Goal: Information Seeking & Learning: Learn about a topic

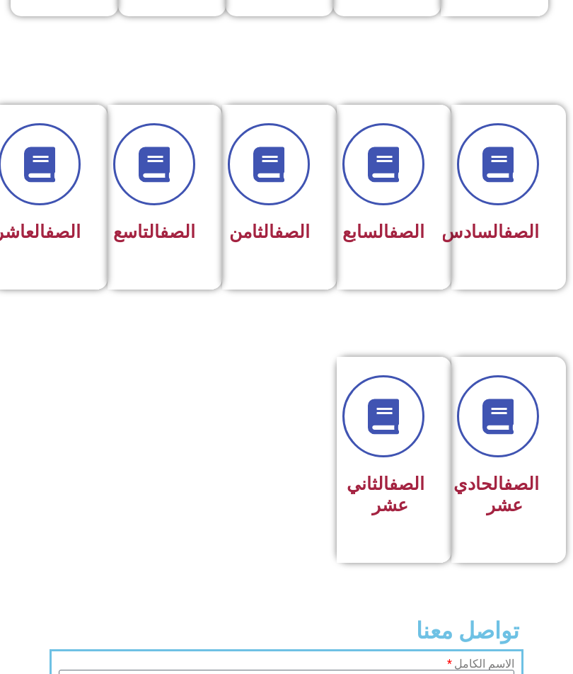
scroll to position [503, 0]
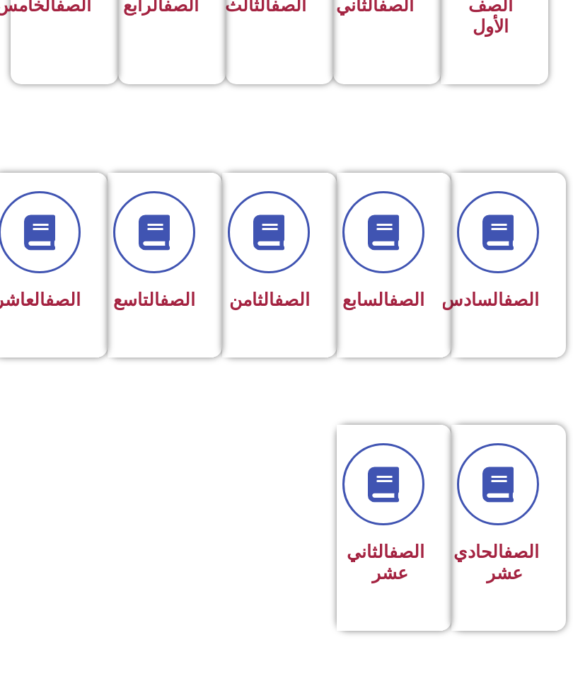
click at [62, 246] on span at bounding box center [40, 232] width 82 height 82
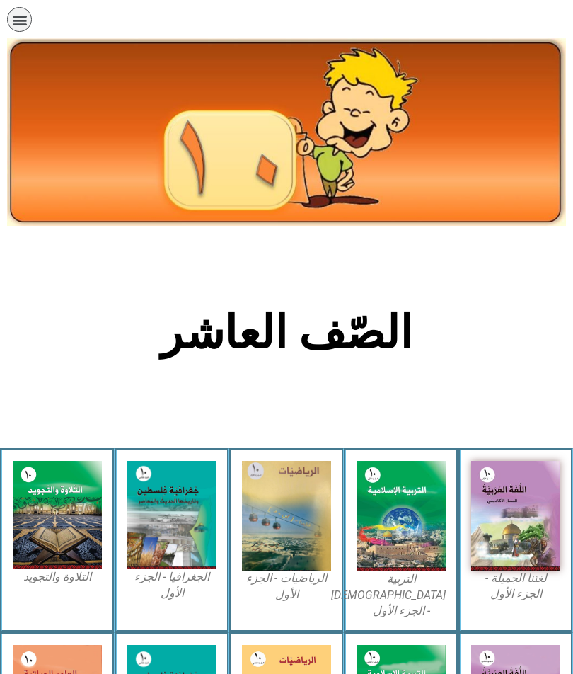
click at [539, 553] on img at bounding box center [515, 516] width 89 height 110
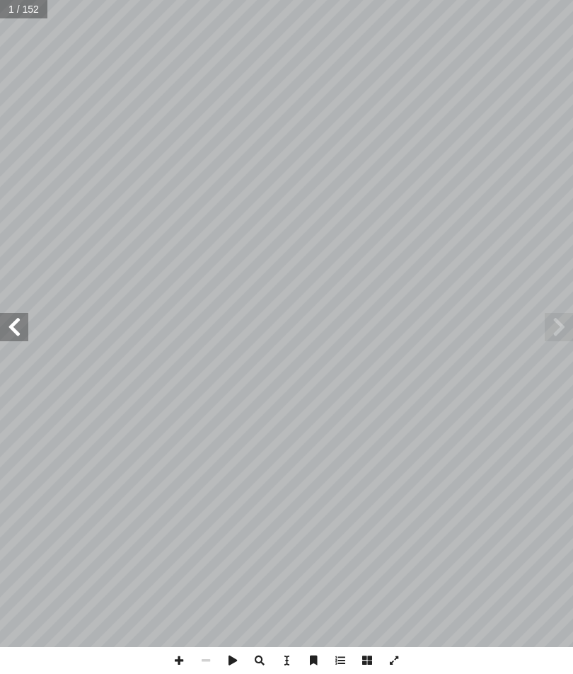
click at [9, 326] on span at bounding box center [14, 327] width 28 height 28
click at [11, 333] on span at bounding box center [14, 327] width 28 height 28
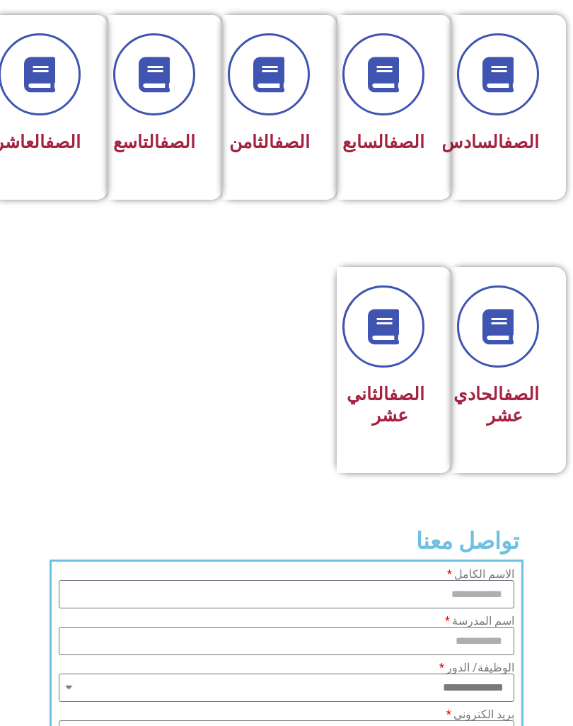
scroll to position [662, 0]
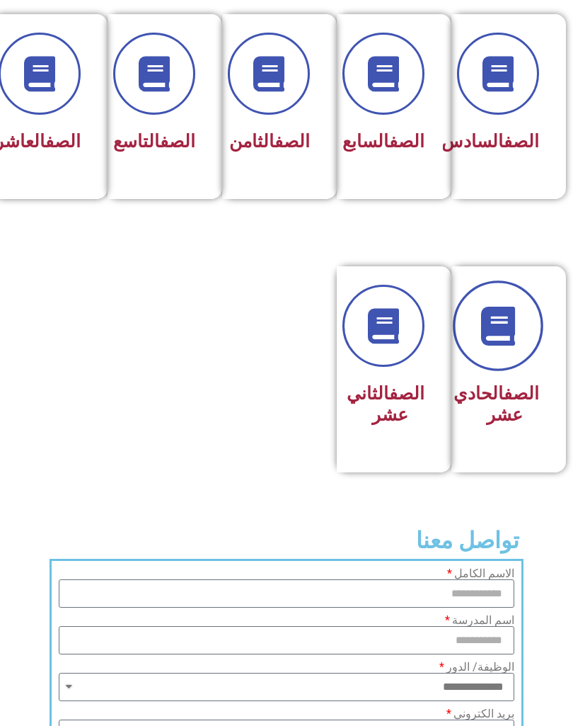
click at [532, 367] on link at bounding box center [498, 325] width 91 height 91
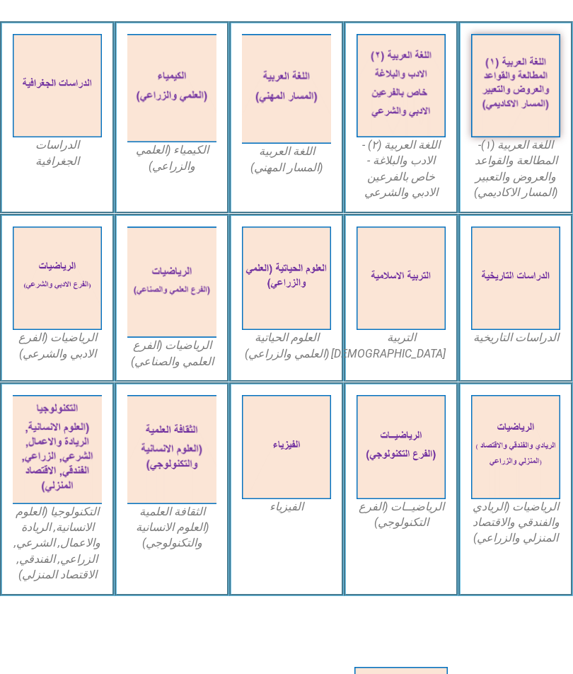
scroll to position [415, 0]
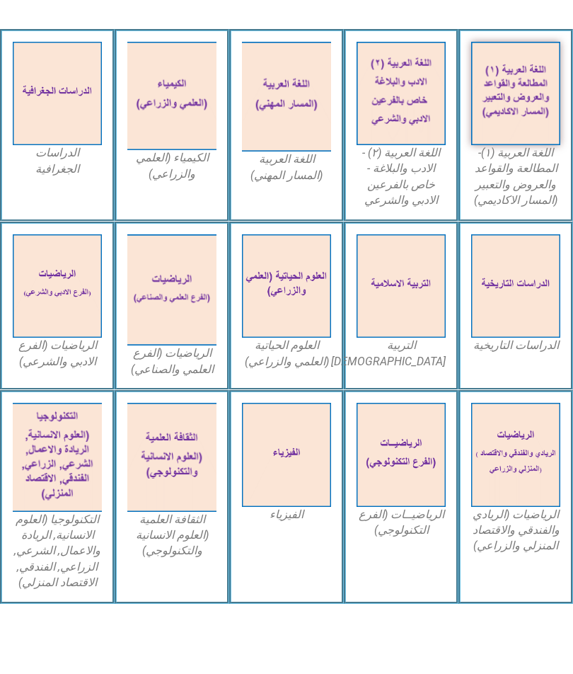
click at [534, 117] on img at bounding box center [515, 94] width 89 height 104
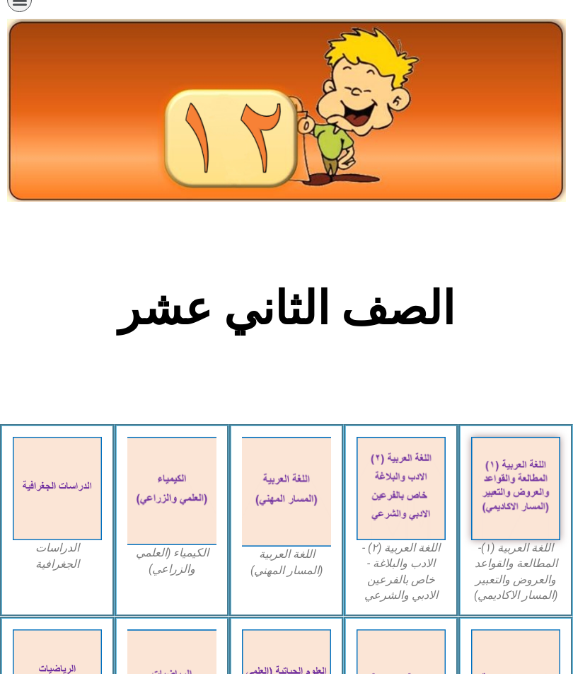
scroll to position [0, 0]
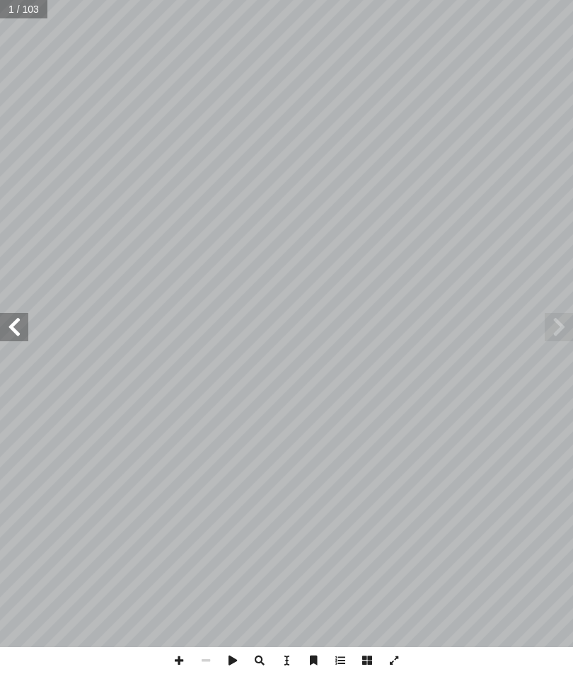
click at [8, 324] on span at bounding box center [14, 327] width 28 height 28
click at [8, 330] on span at bounding box center [14, 327] width 28 height 28
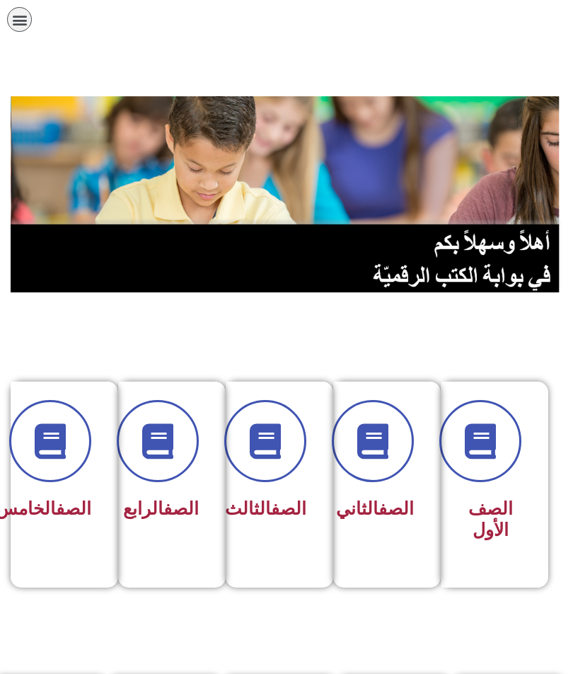
scroll to position [662, 0]
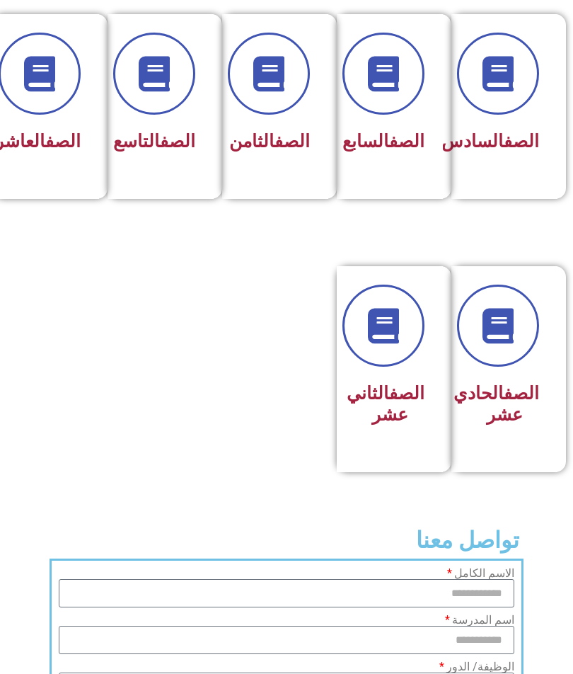
click at [554, 394] on div "الصف الحادي عشر" at bounding box center [505, 369] width 106 height 206
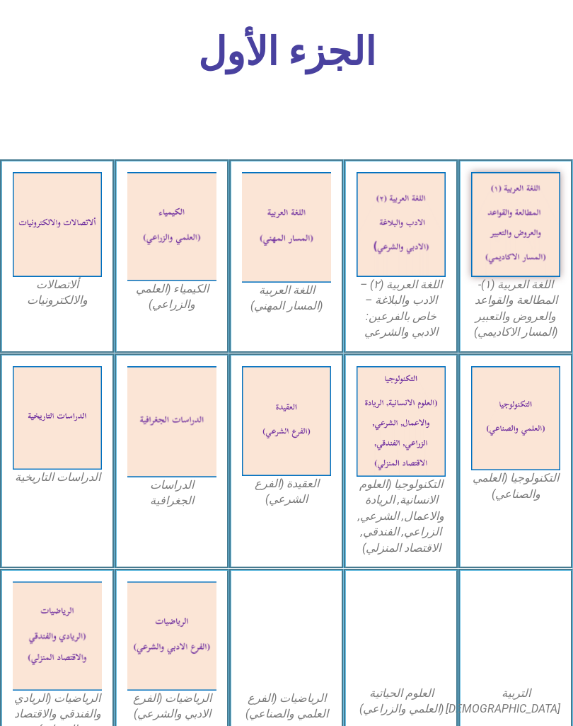
scroll to position [491, 0]
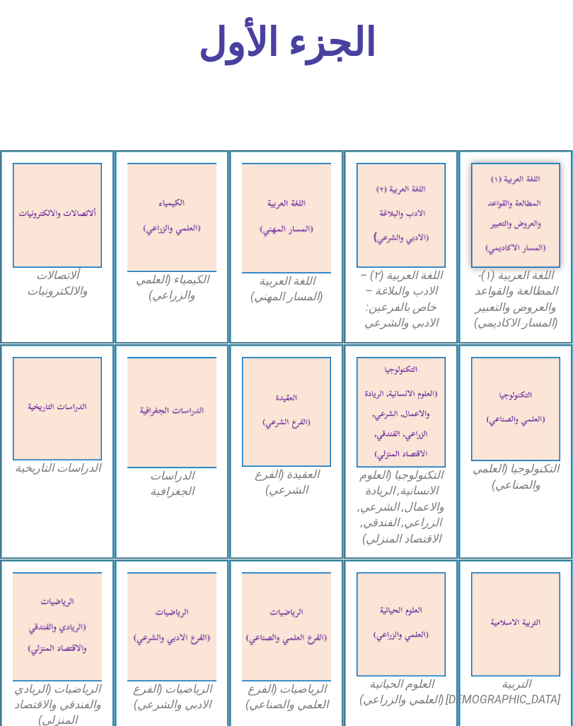
click at [539, 263] on img at bounding box center [515, 215] width 89 height 105
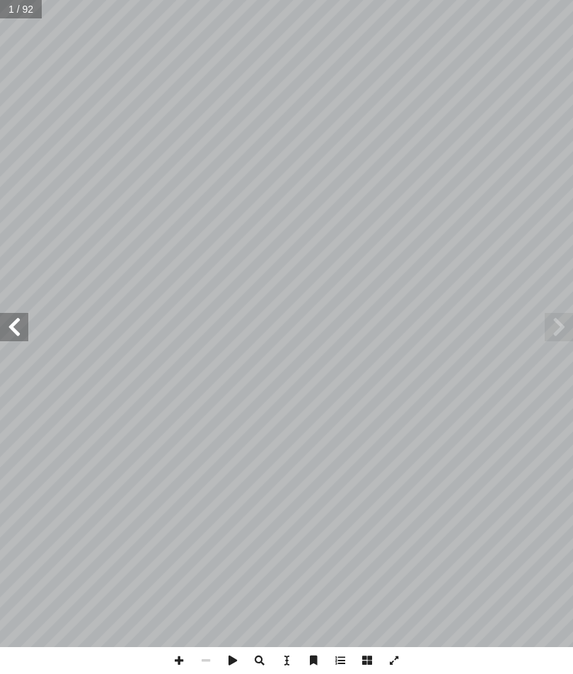
click at [10, 320] on span at bounding box center [14, 327] width 28 height 28
click at [10, 328] on span at bounding box center [14, 327] width 28 height 28
